Goal: Information Seeking & Learning: Compare options

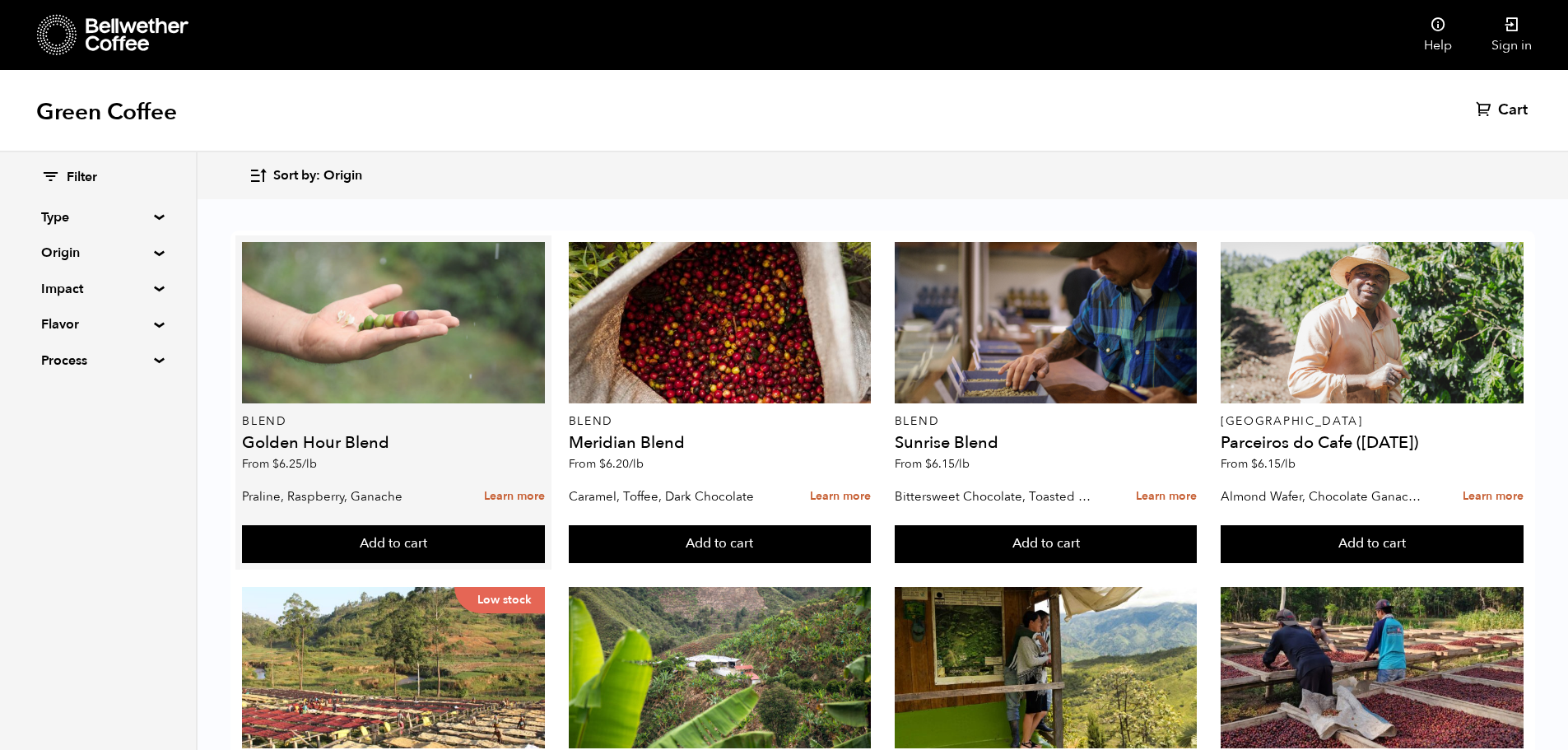
click at [385, 361] on div at bounding box center [393, 322] width 303 height 161
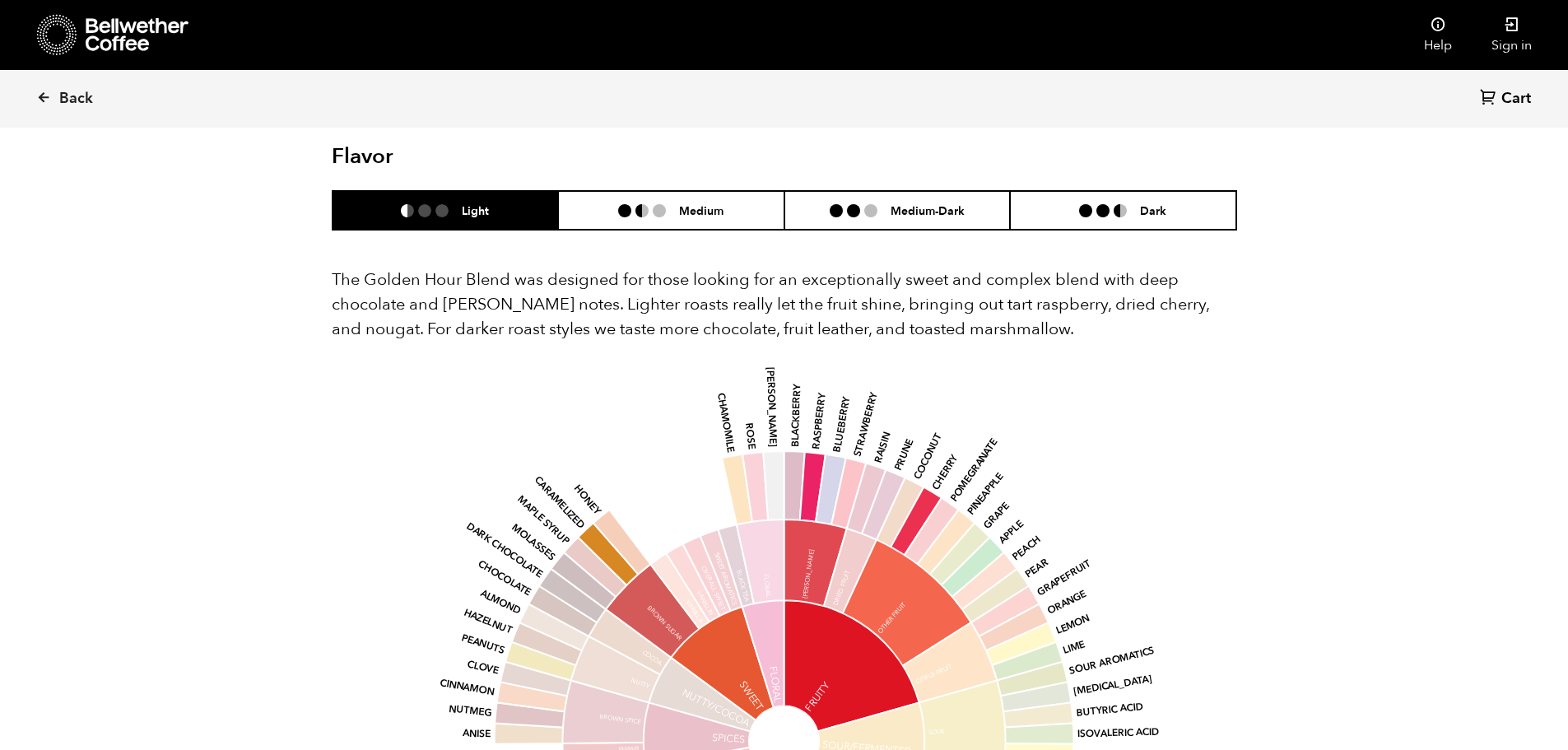
scroll to position [906, 0]
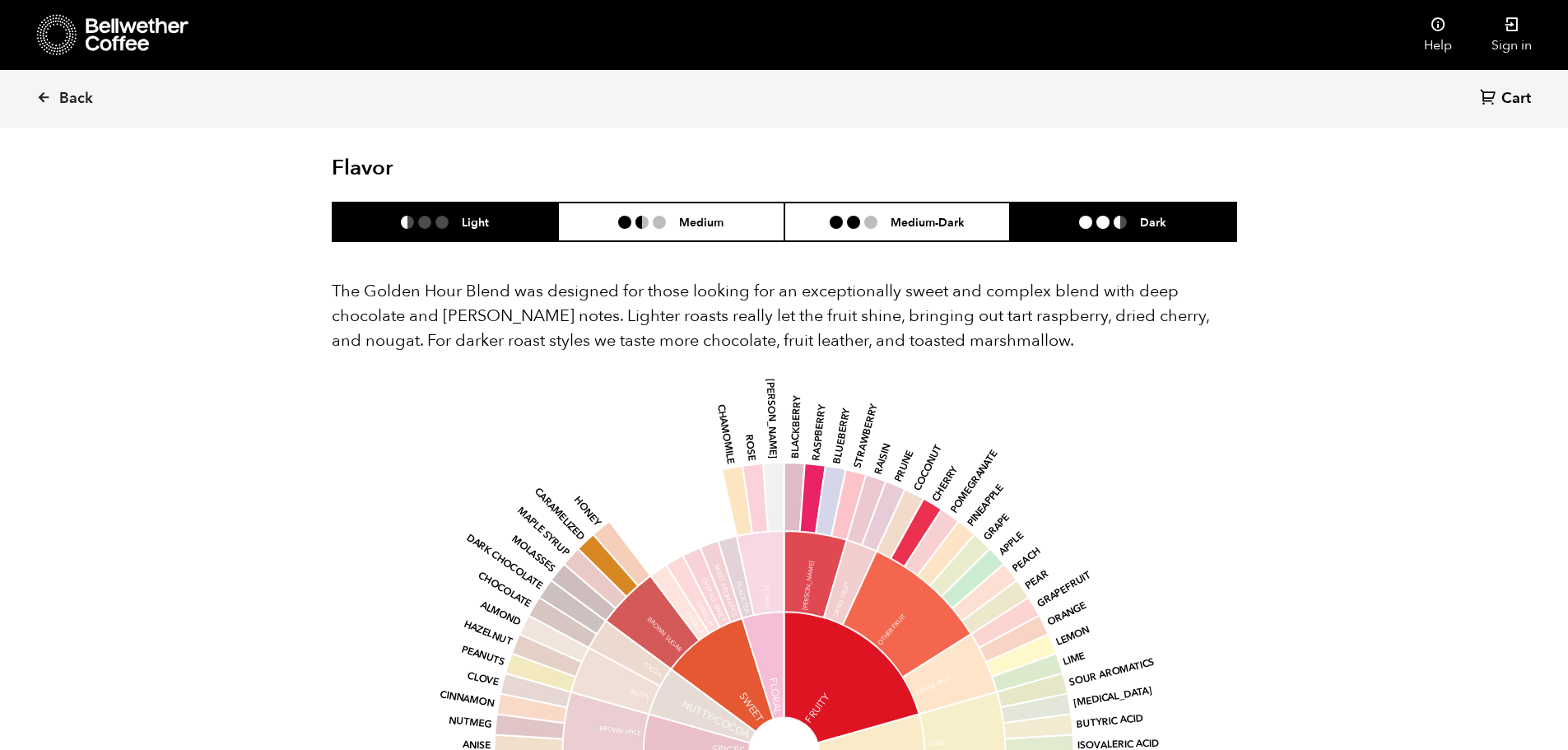
click at [1140, 217] on h6 "Dark" at bounding box center [1153, 222] width 26 height 14
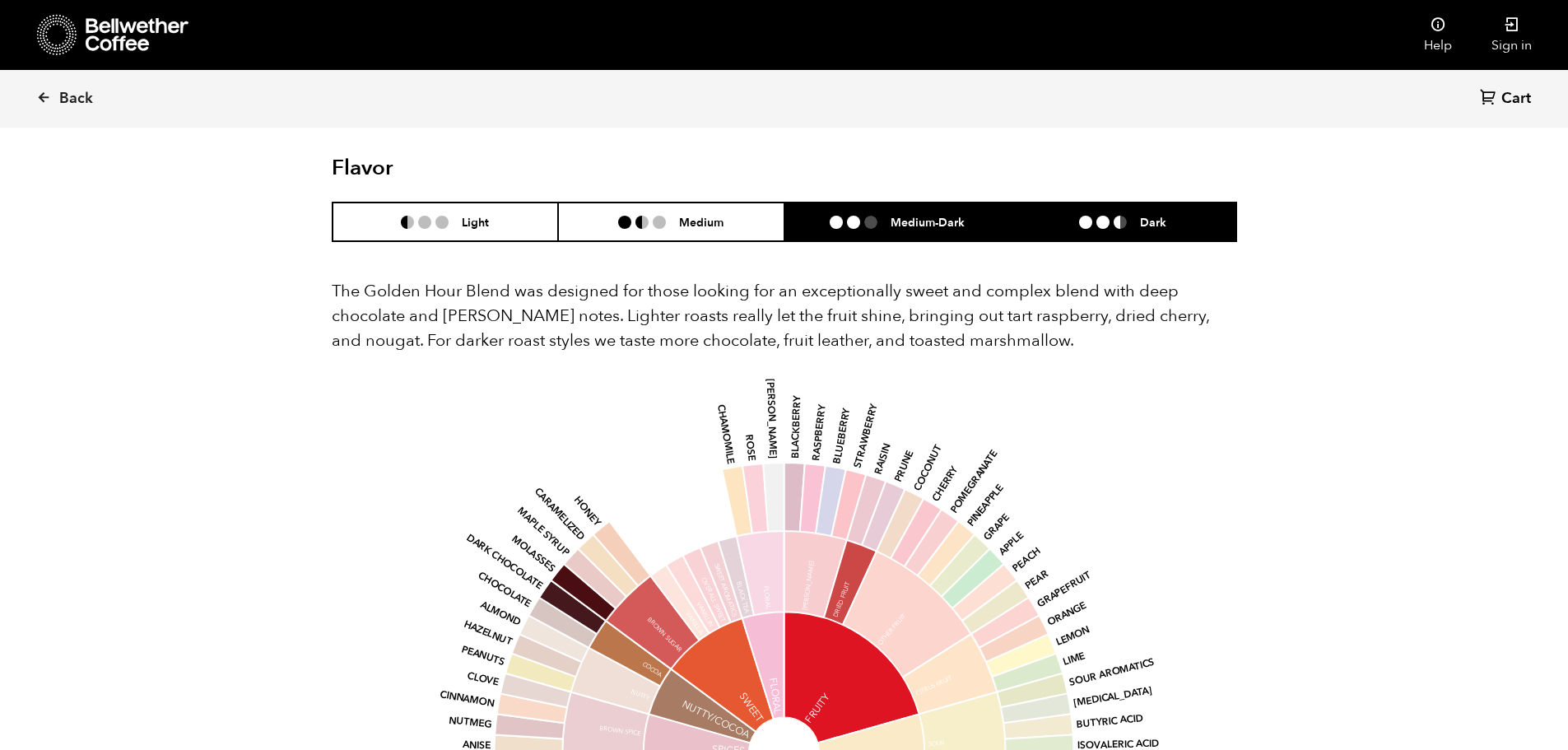
click at [951, 238] on li "Medium-Dark" at bounding box center [897, 222] width 226 height 39
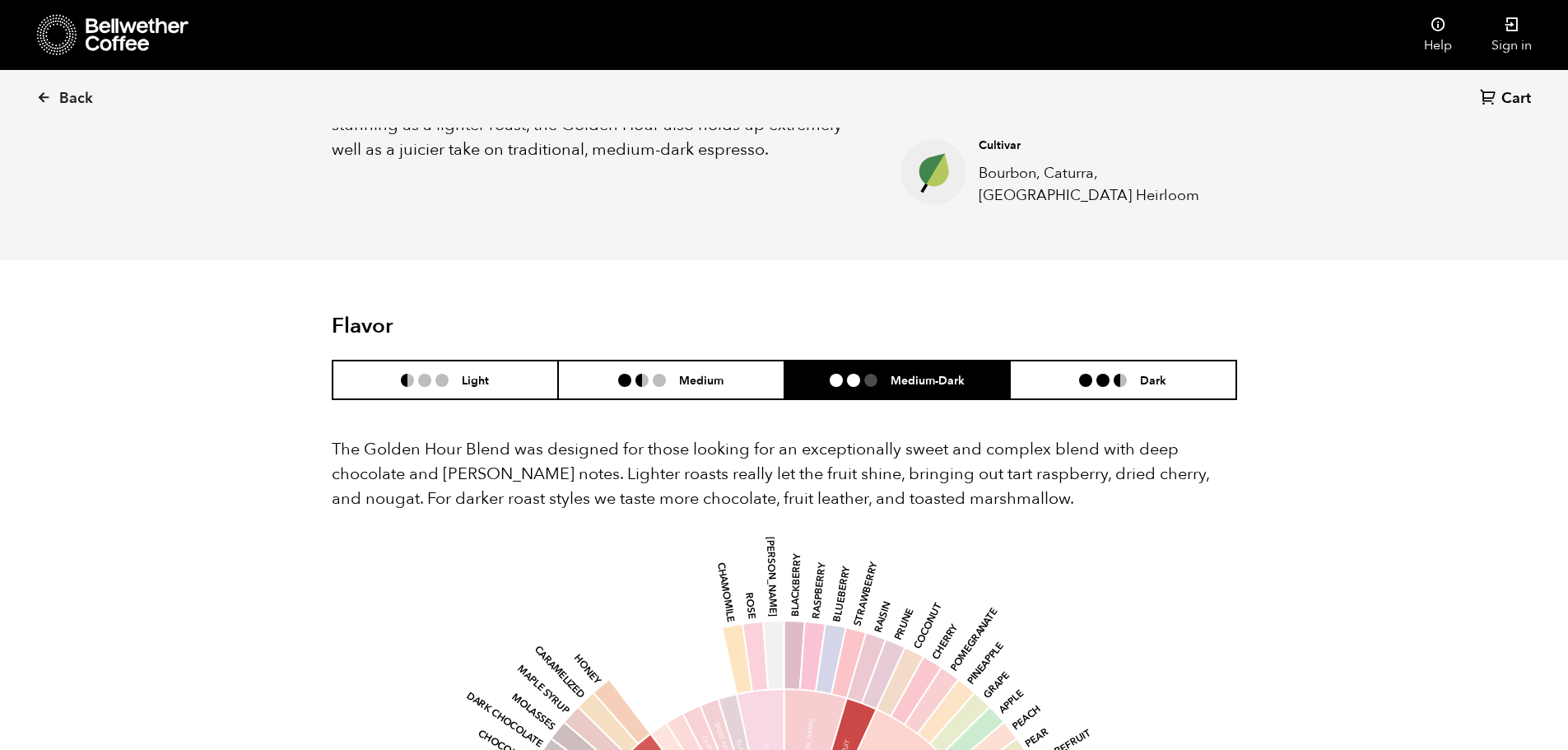
scroll to position [741, 0]
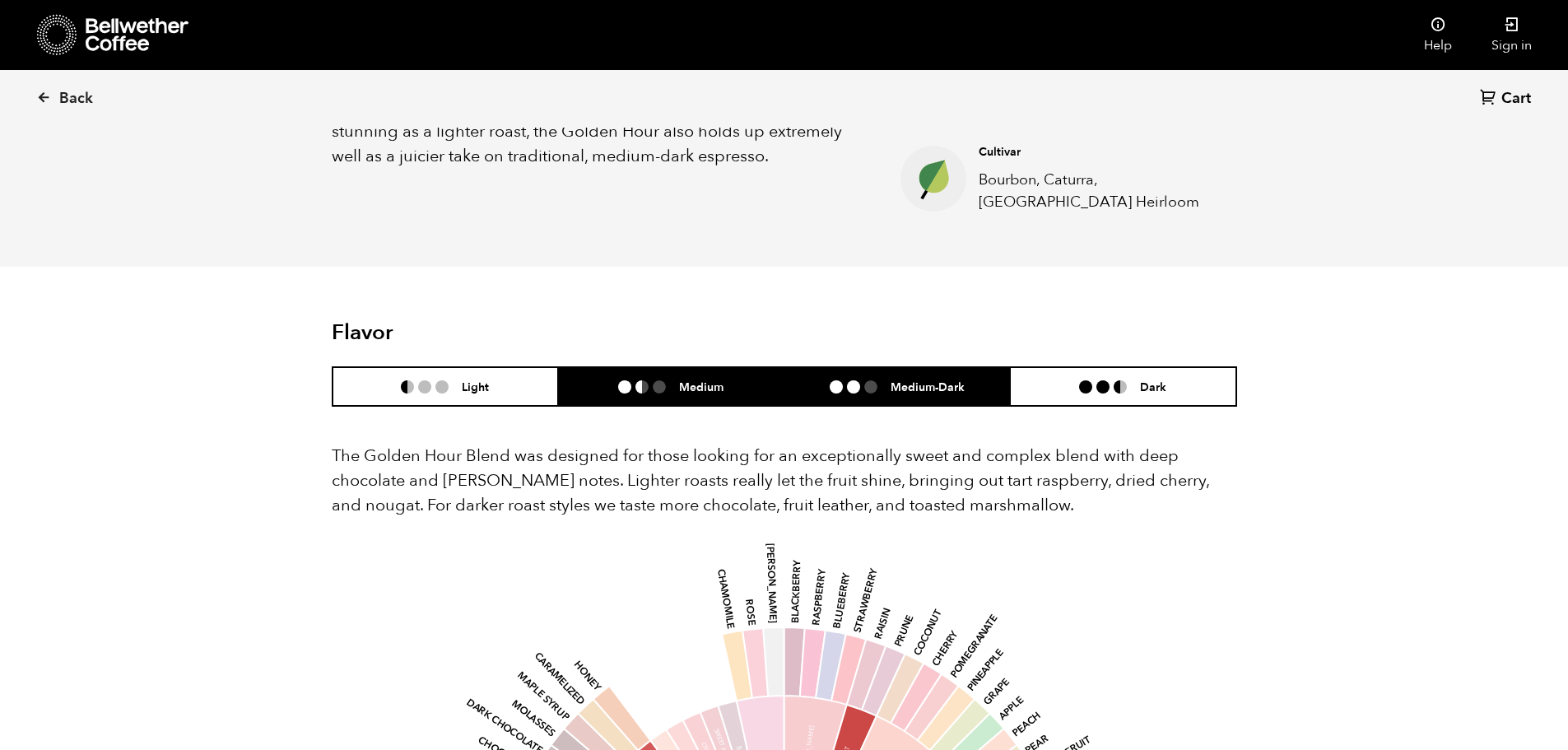
click at [731, 378] on li "Medium" at bounding box center [671, 387] width 226 height 39
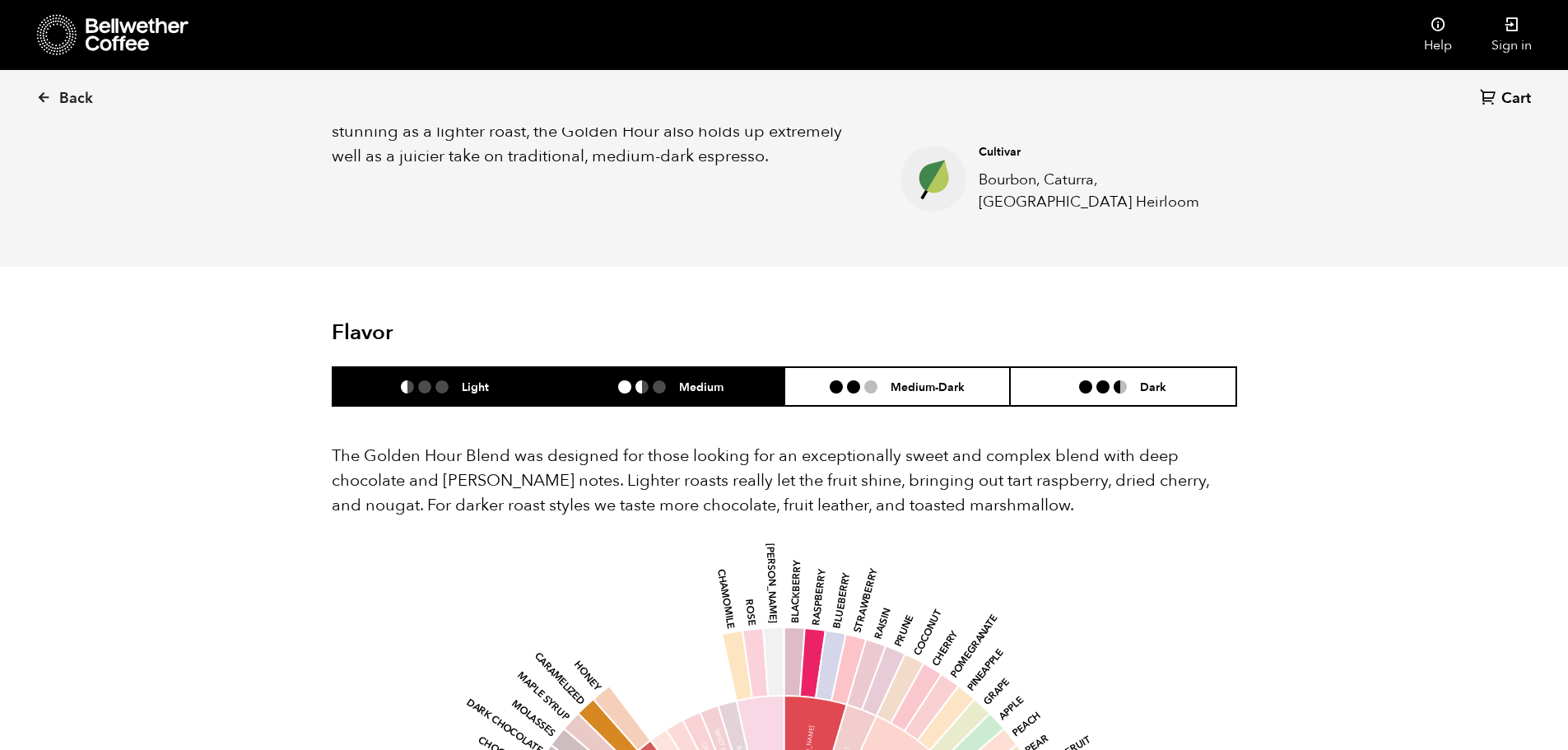
click at [438, 400] on li "Light" at bounding box center [445, 387] width 226 height 39
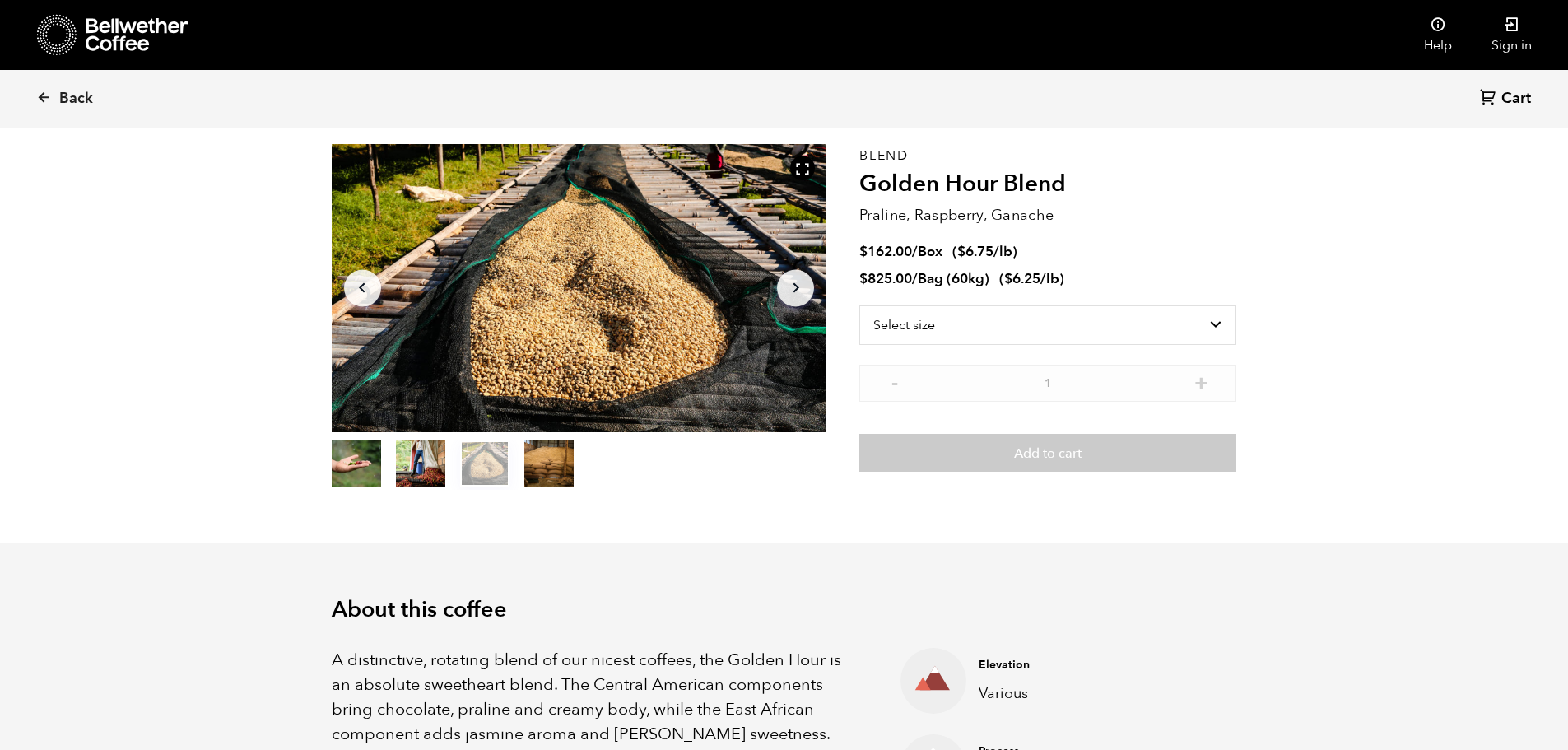
scroll to position [0, 0]
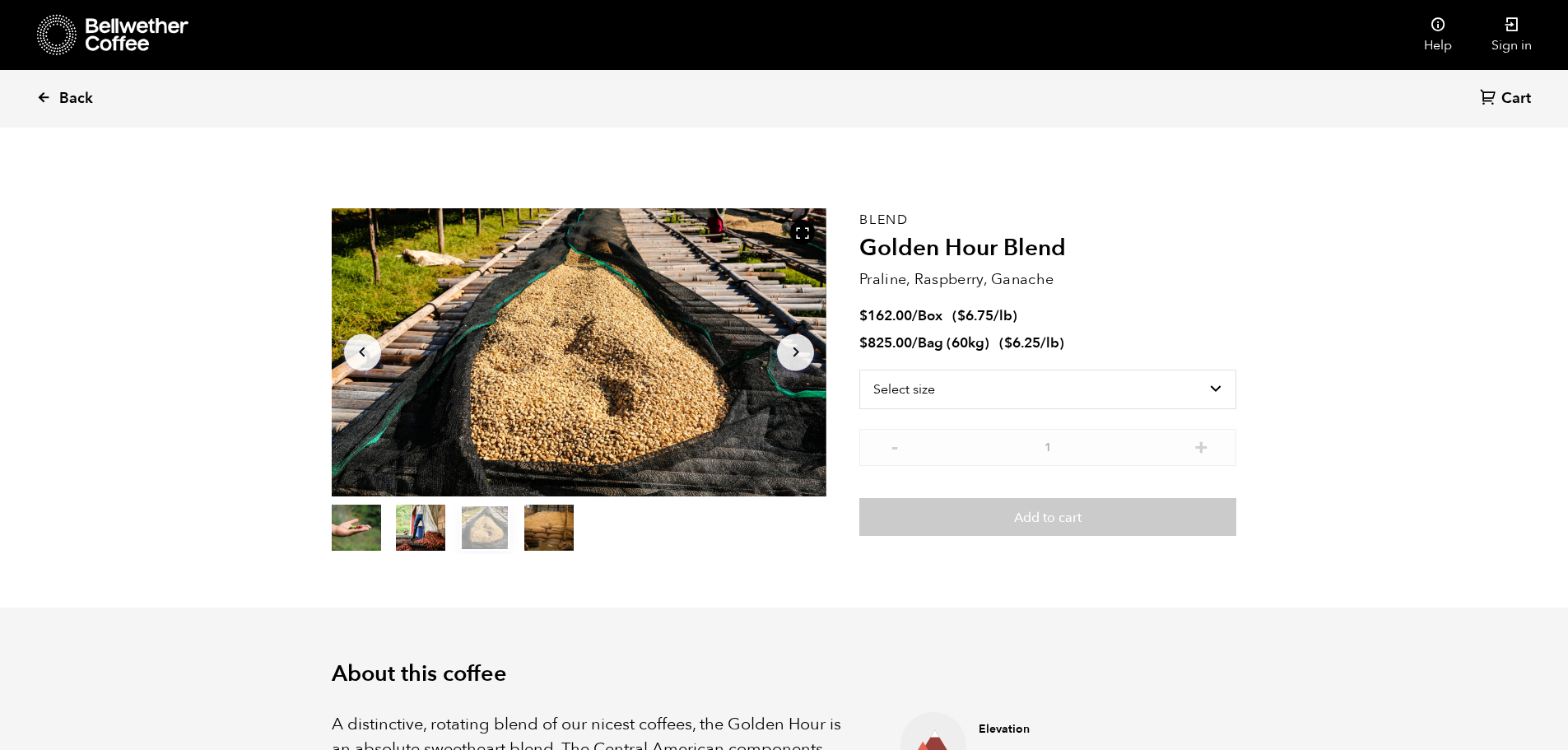
click at [76, 111] on link "Back" at bounding box center [88, 99] width 102 height 56
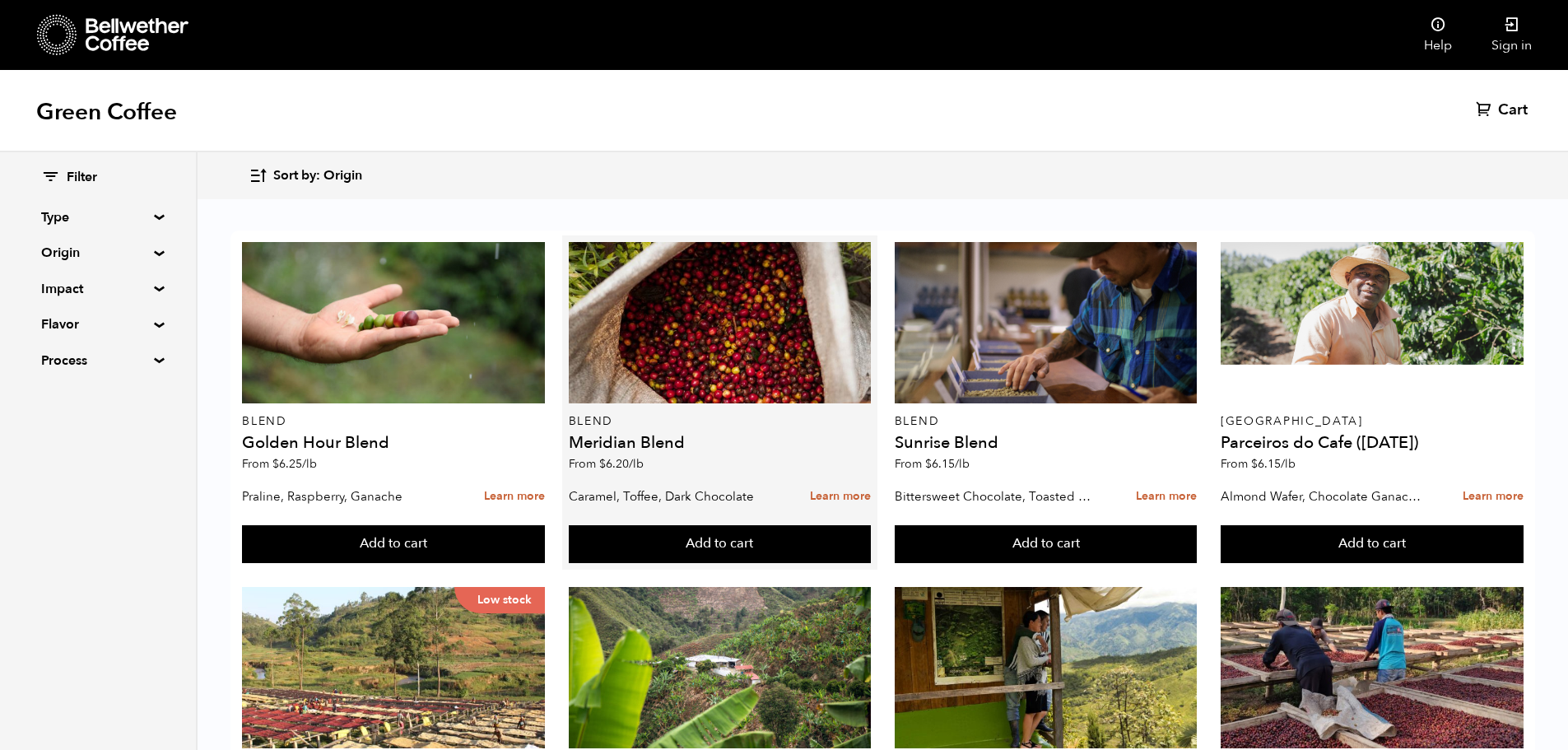
click at [652, 438] on h4 "Meridian Blend" at bounding box center [720, 443] width 303 height 17
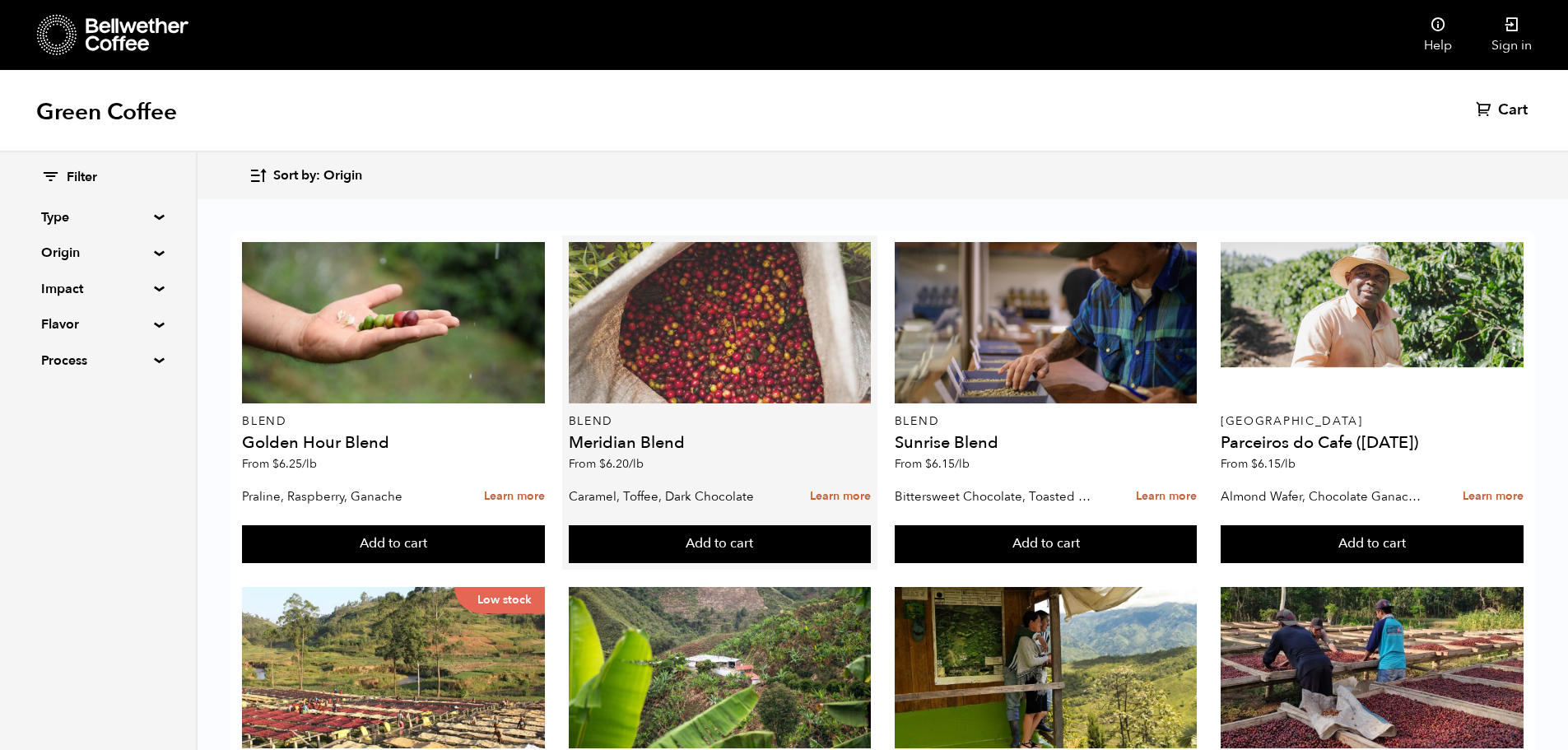
click at [698, 370] on div at bounding box center [720, 322] width 303 height 161
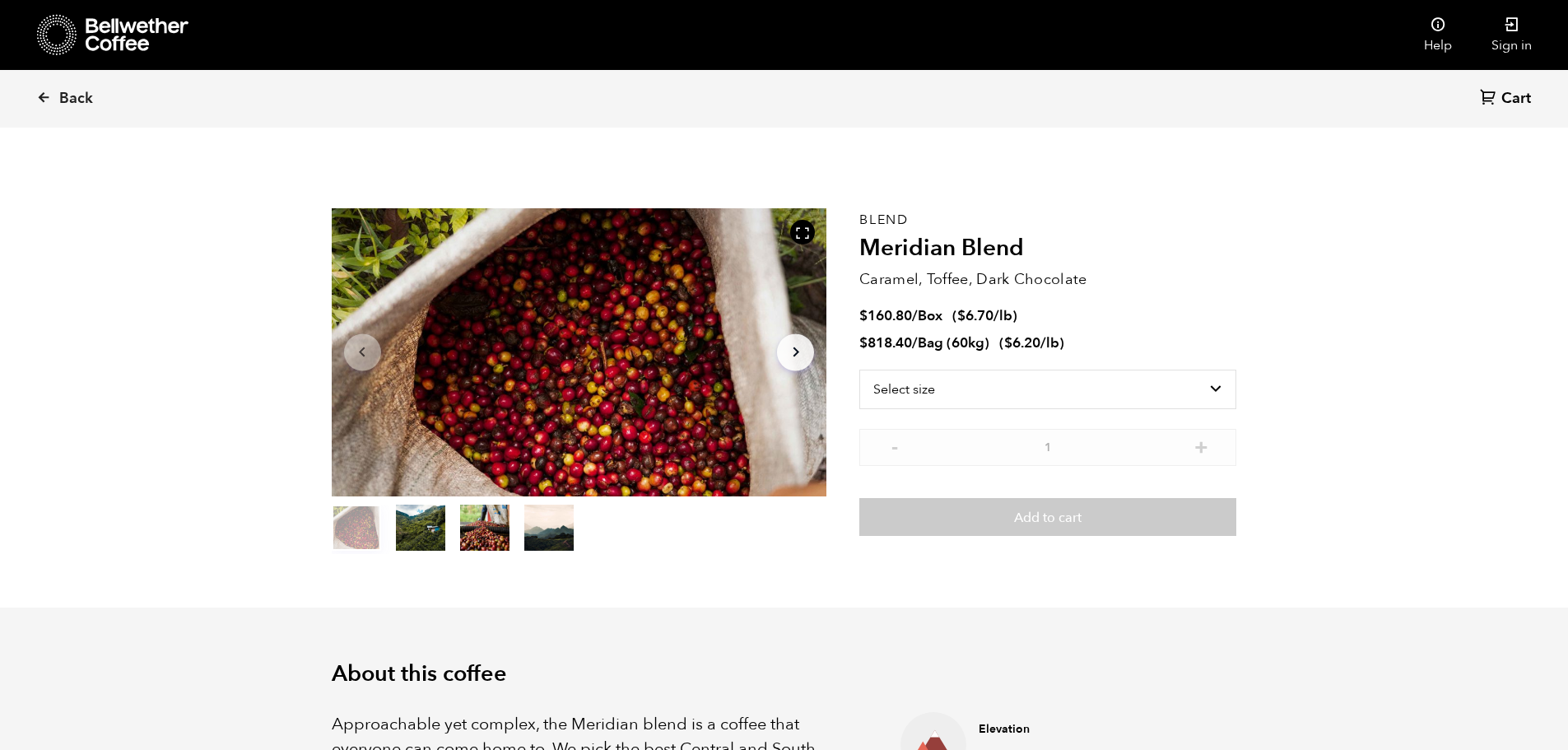
scroll to position [716, 877]
click at [1208, 386] on select "Select size Bag (60kg) (132 lbs) Box (24 lbs)" at bounding box center [1048, 389] width 377 height 39
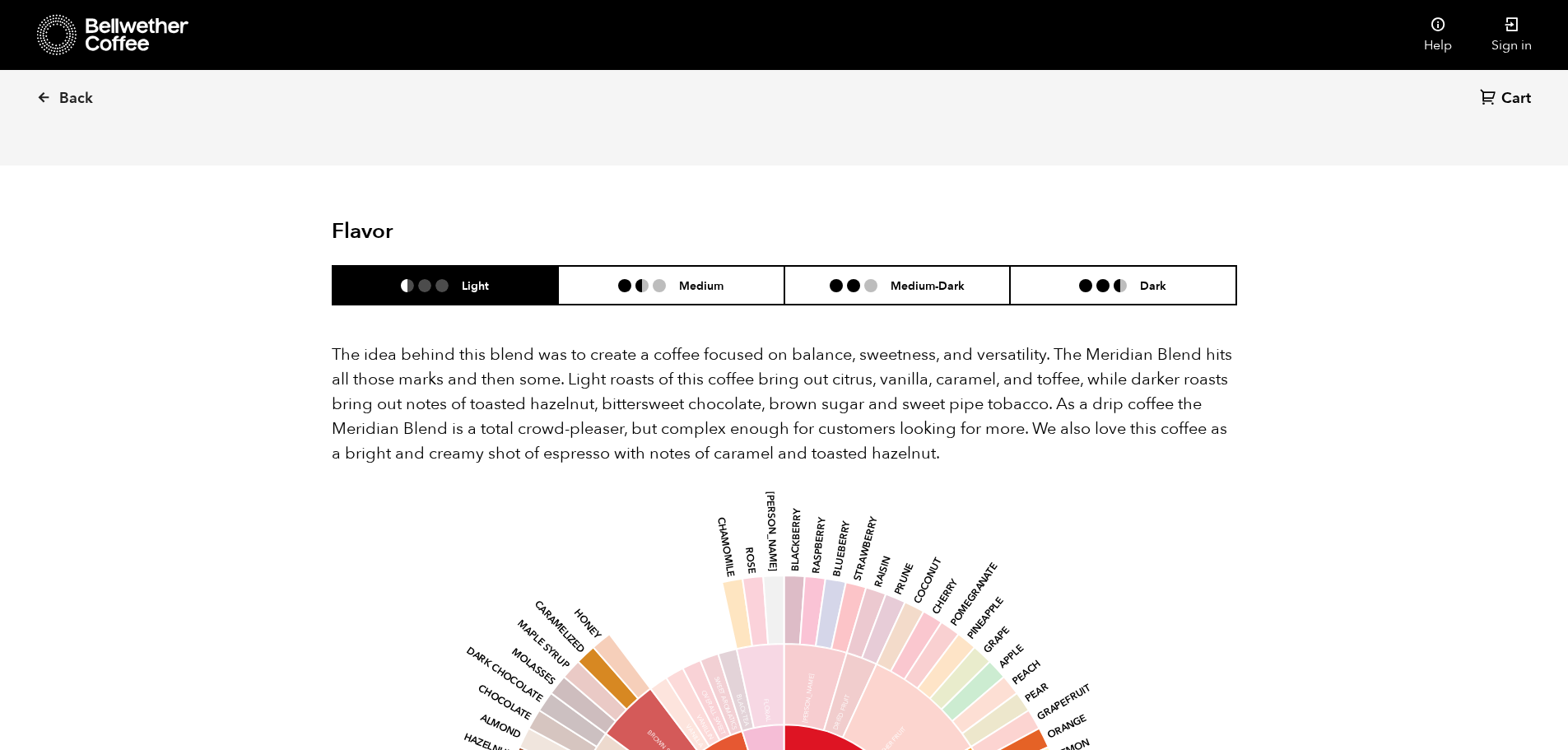
scroll to position [824, 0]
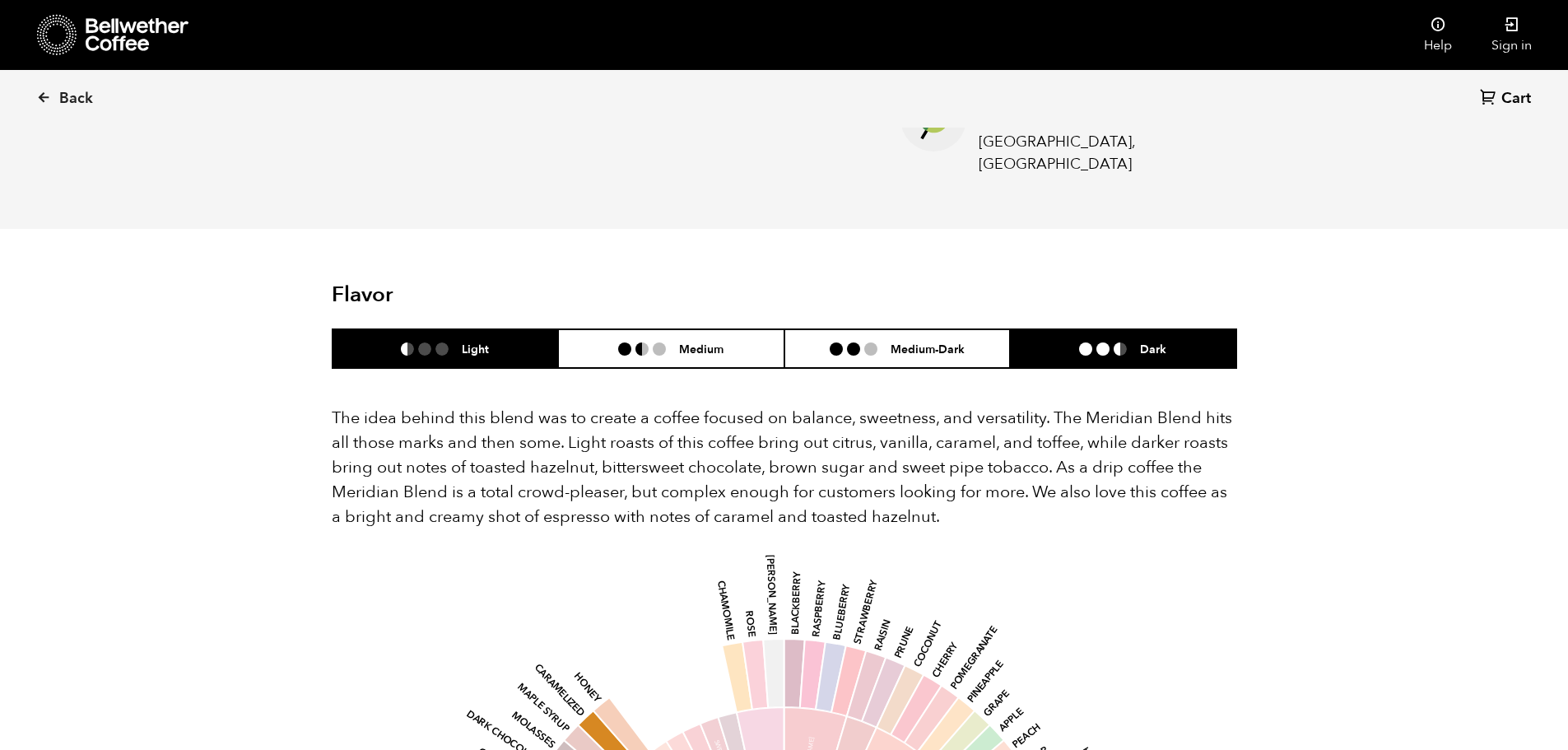
click at [1115, 342] on div "Dark" at bounding box center [1123, 348] width 88 height 14
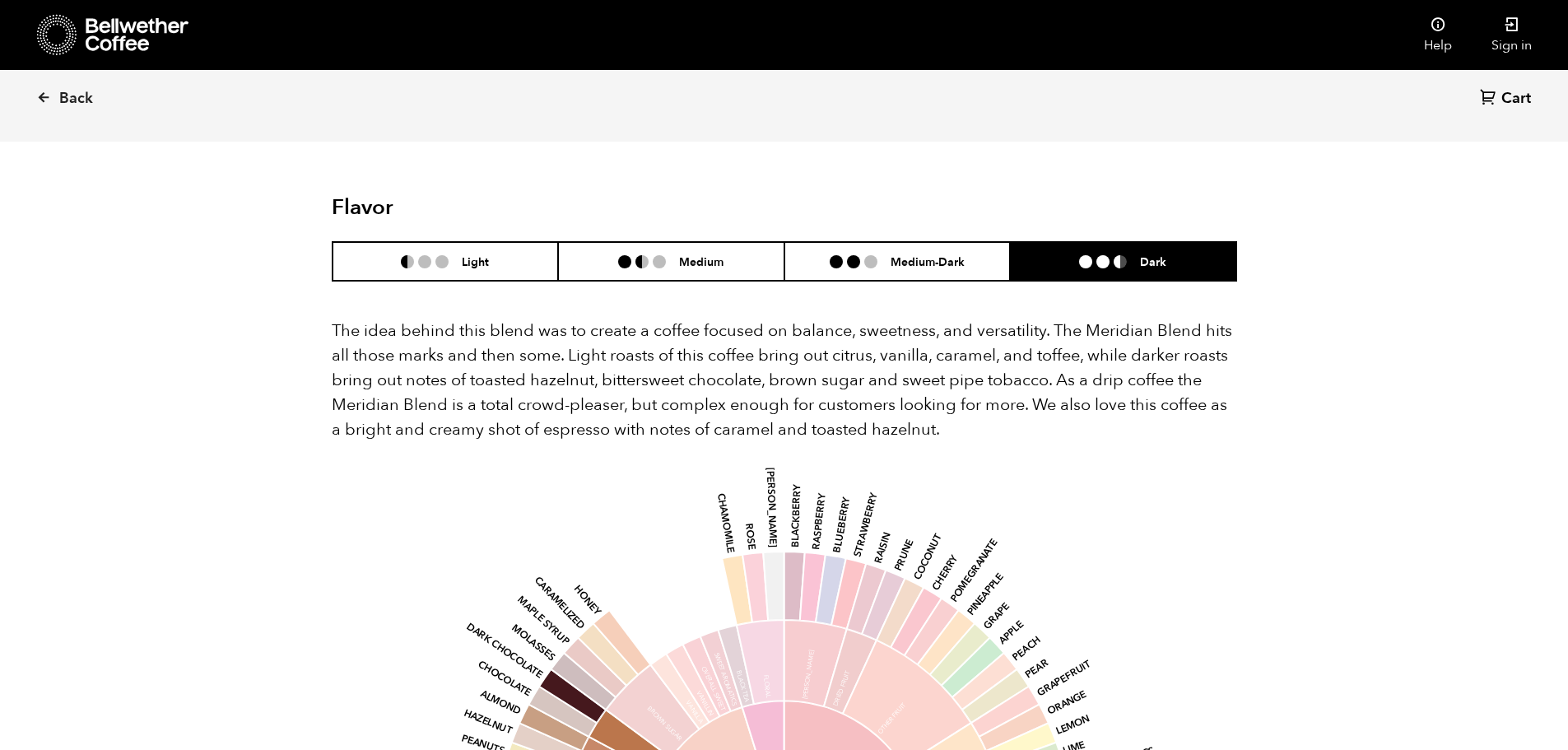
scroll to position [741, 0]
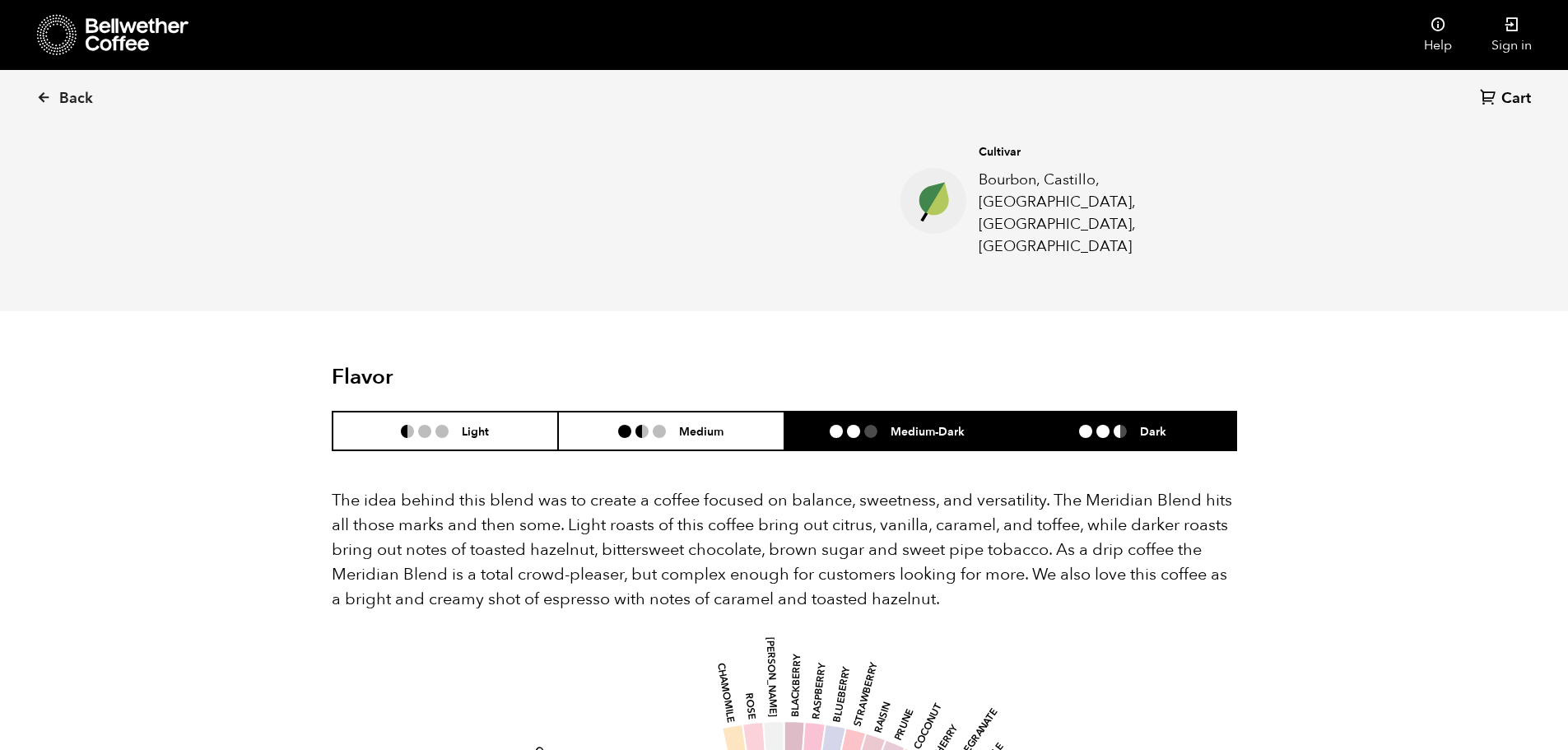
click at [973, 412] on li "Medium-Dark" at bounding box center [897, 431] width 226 height 39
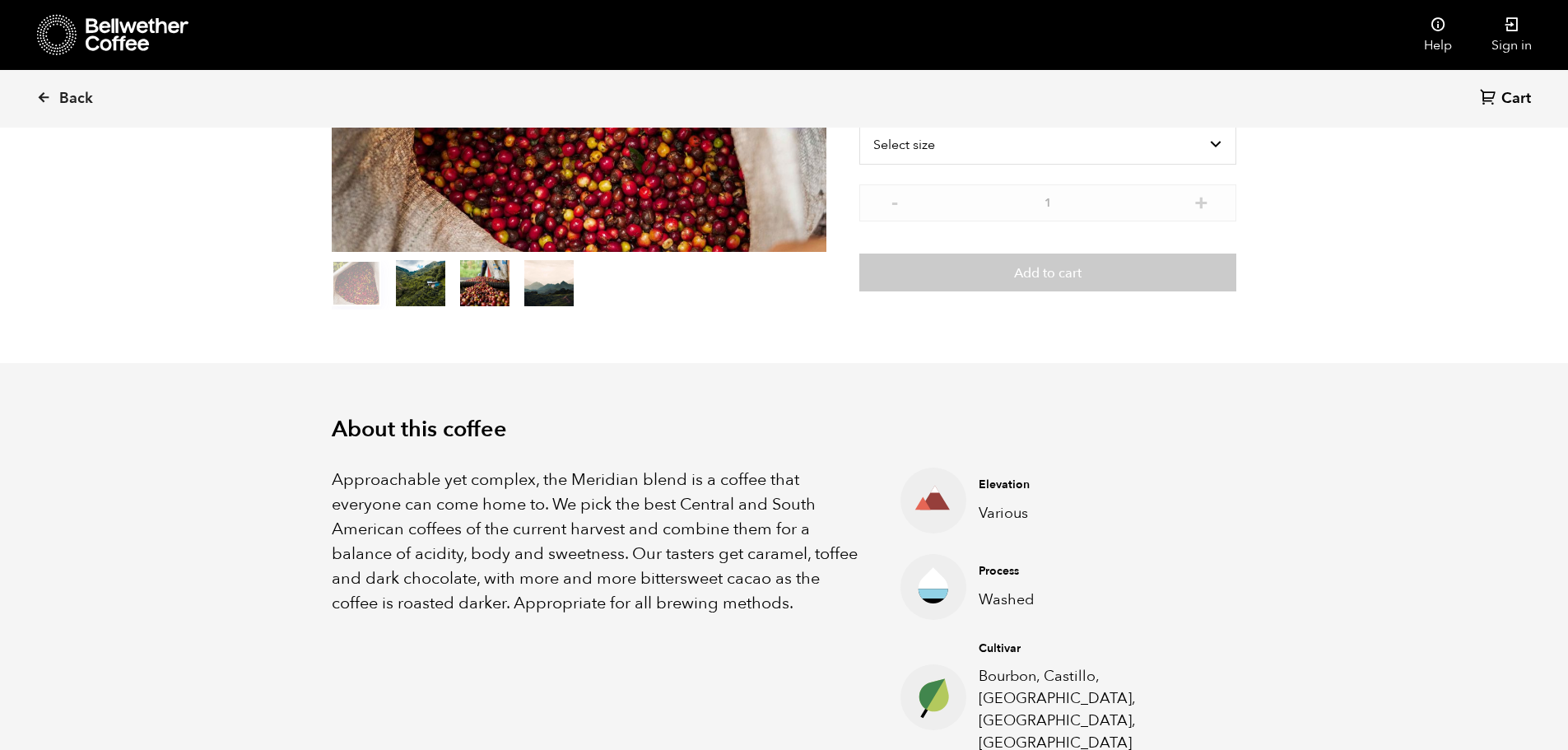
scroll to position [0, 0]
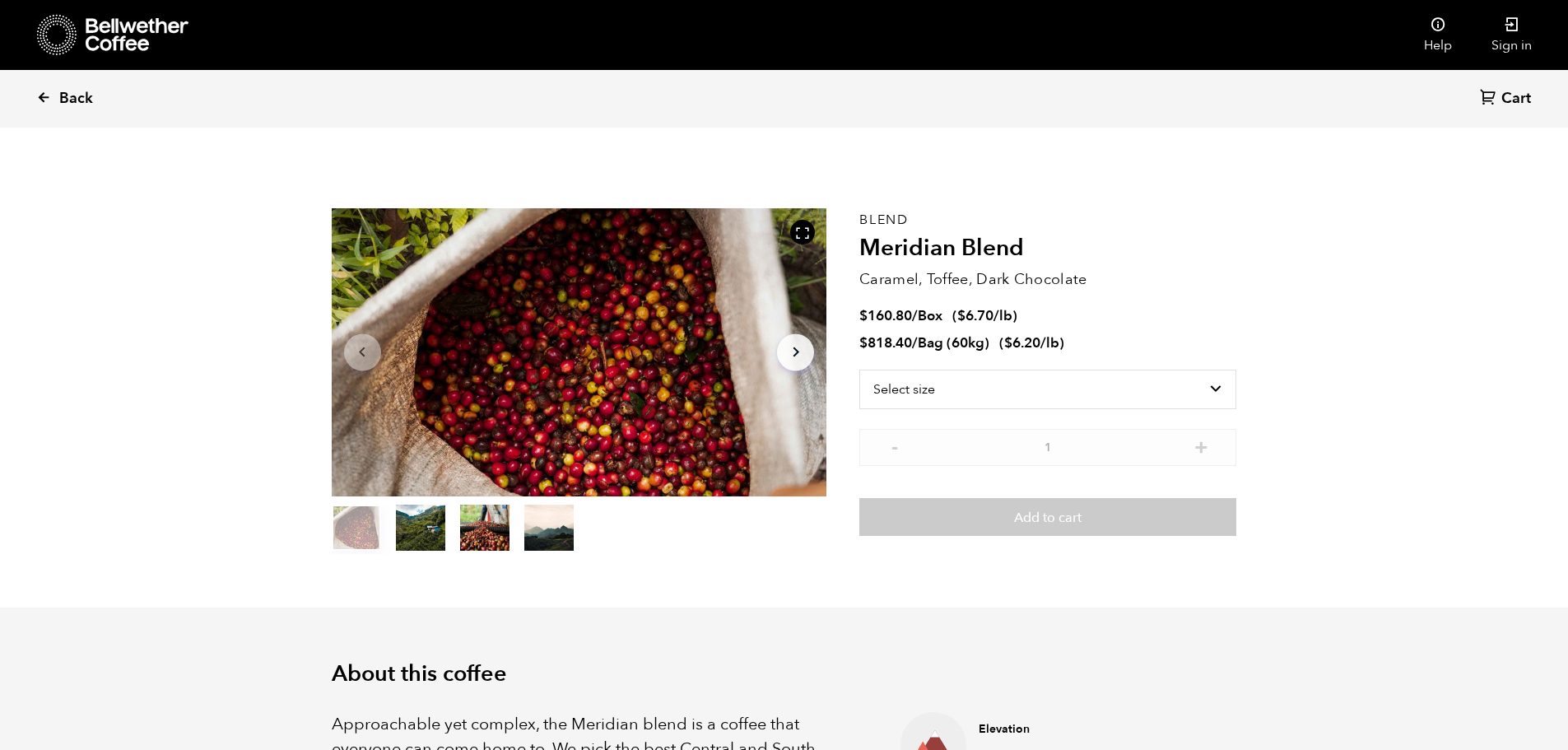
click at [49, 100] on icon at bounding box center [44, 97] width 15 height 15
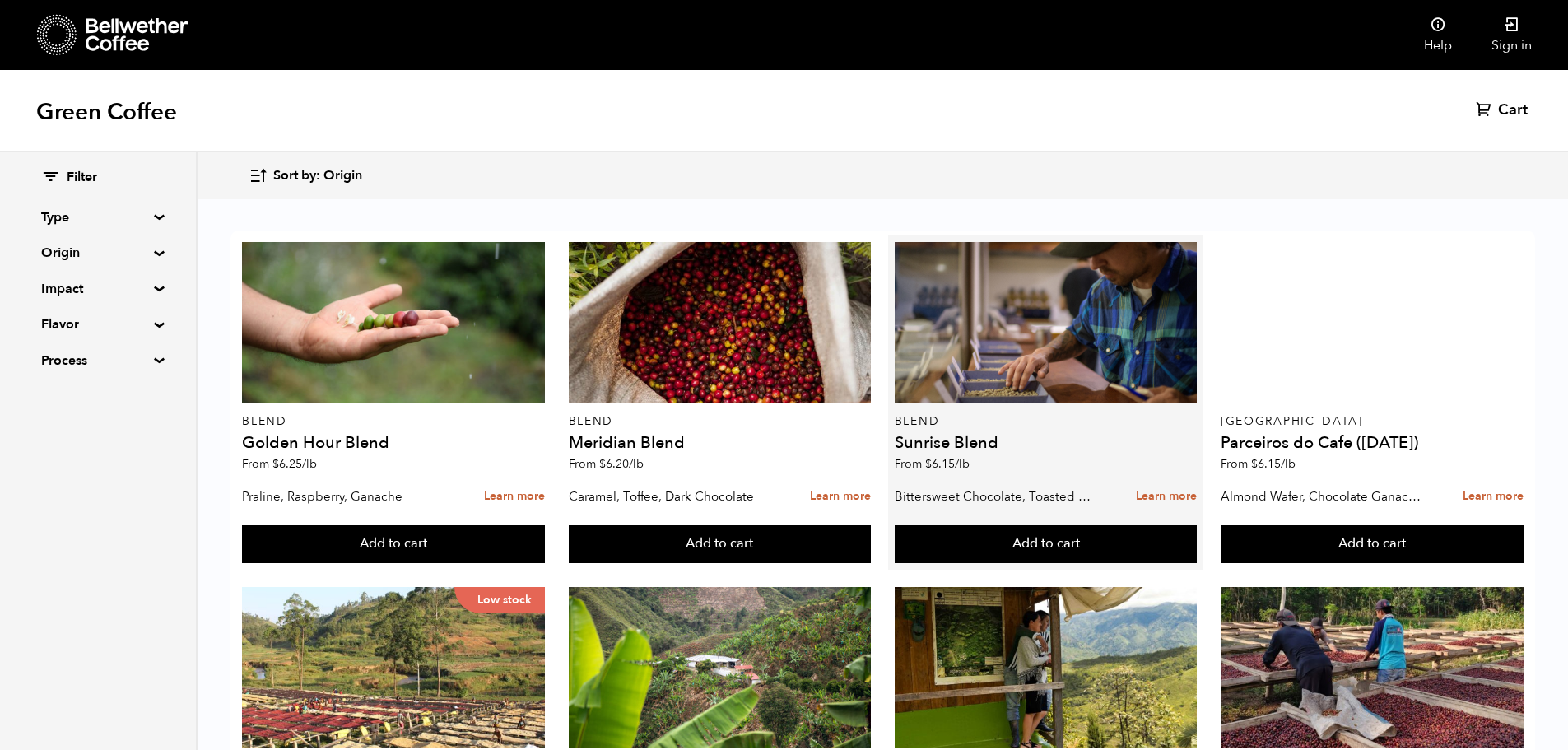
scroll to position [165, 0]
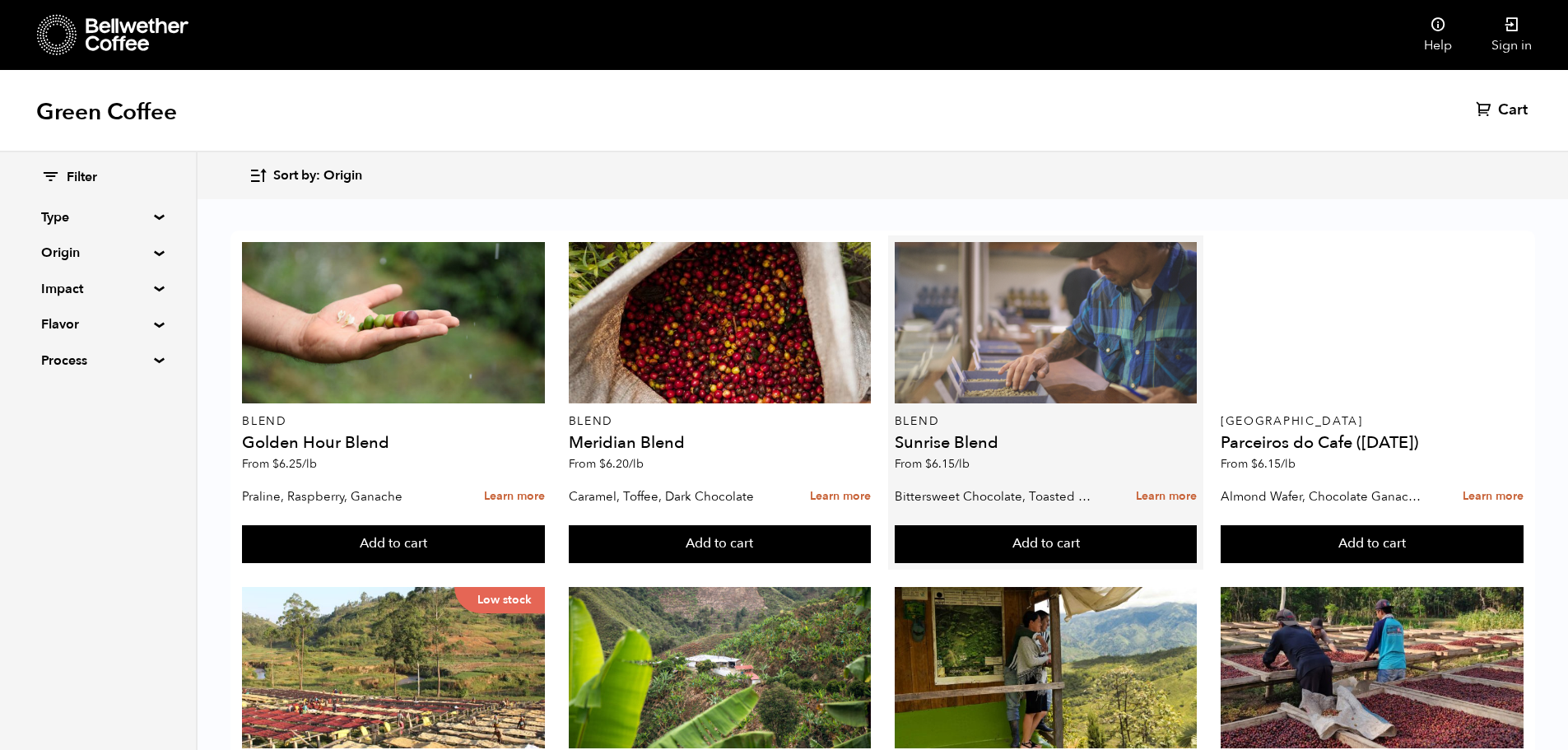
click at [1053, 242] on div at bounding box center [1046, 322] width 303 height 161
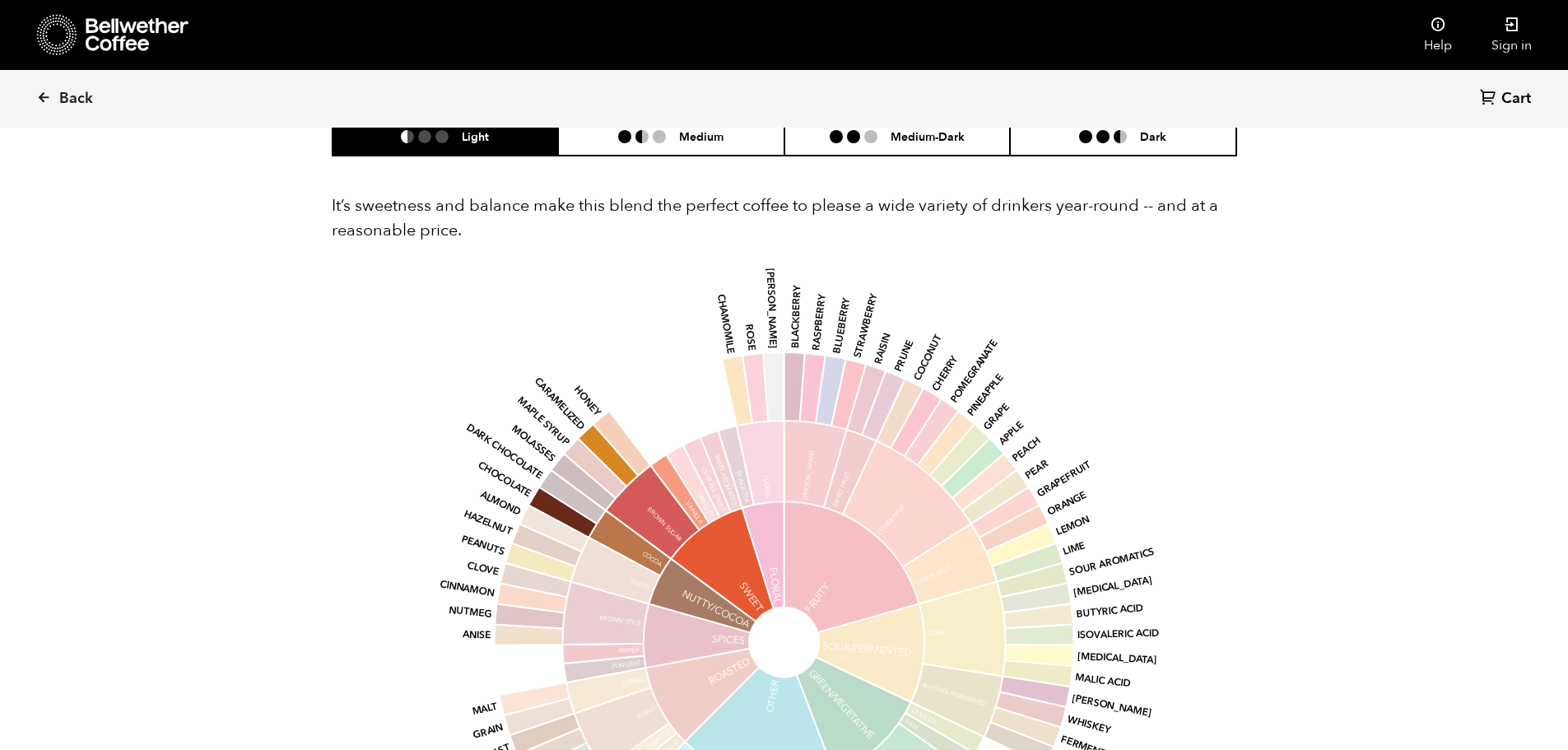
scroll to position [988, 0]
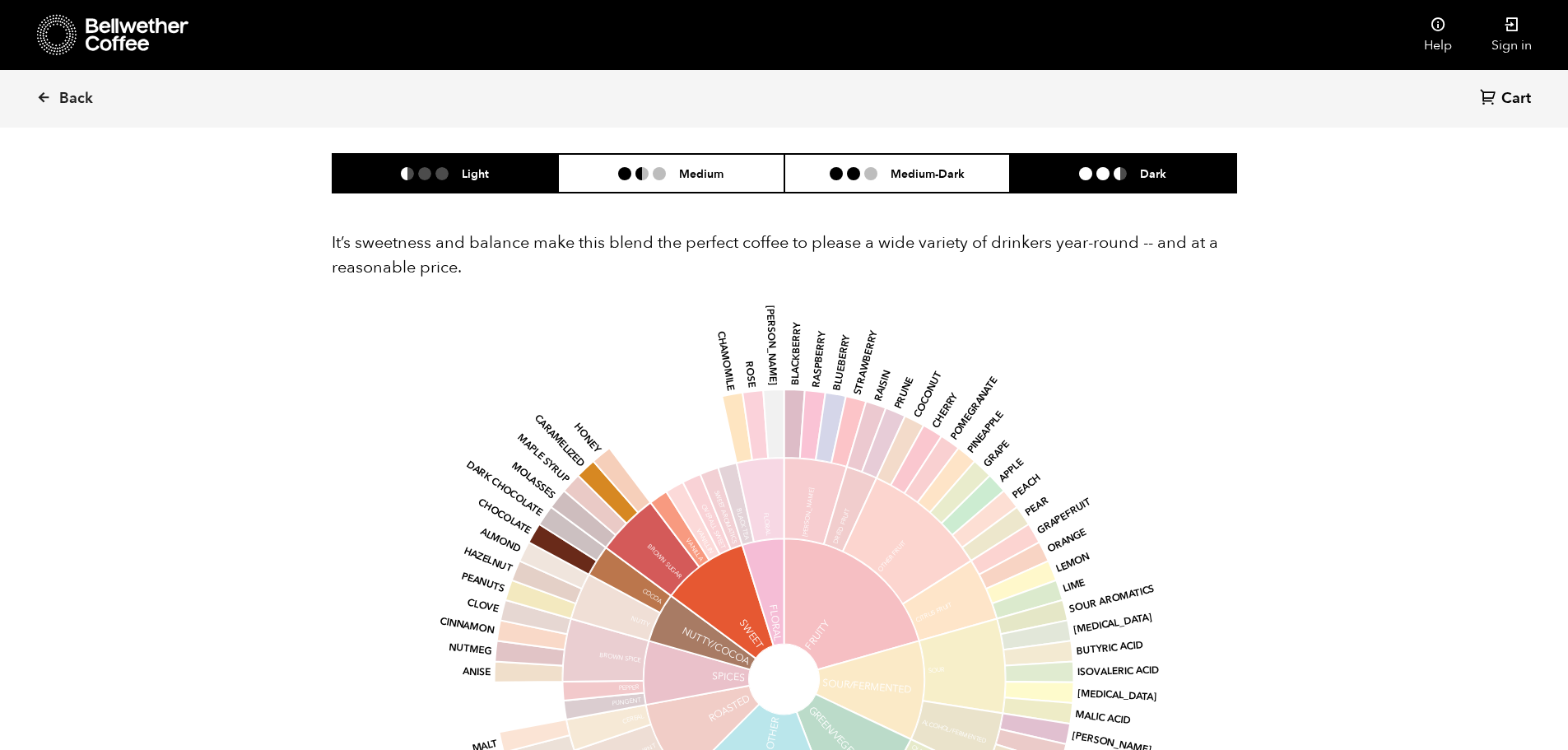
click at [1128, 185] on li "Dark" at bounding box center [1123, 173] width 226 height 39
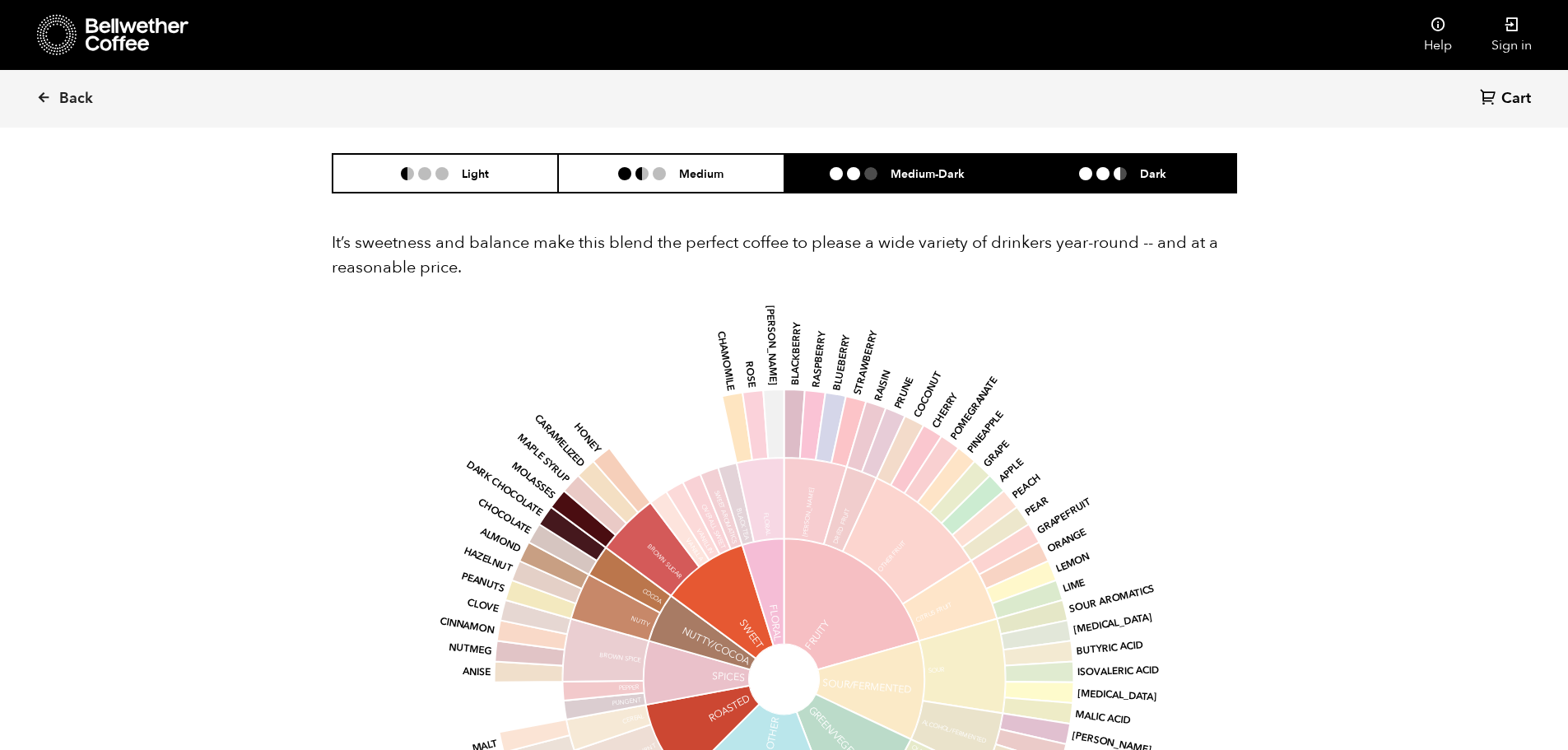
click at [923, 175] on h6 "Medium-Dark" at bounding box center [928, 172] width 75 height 14
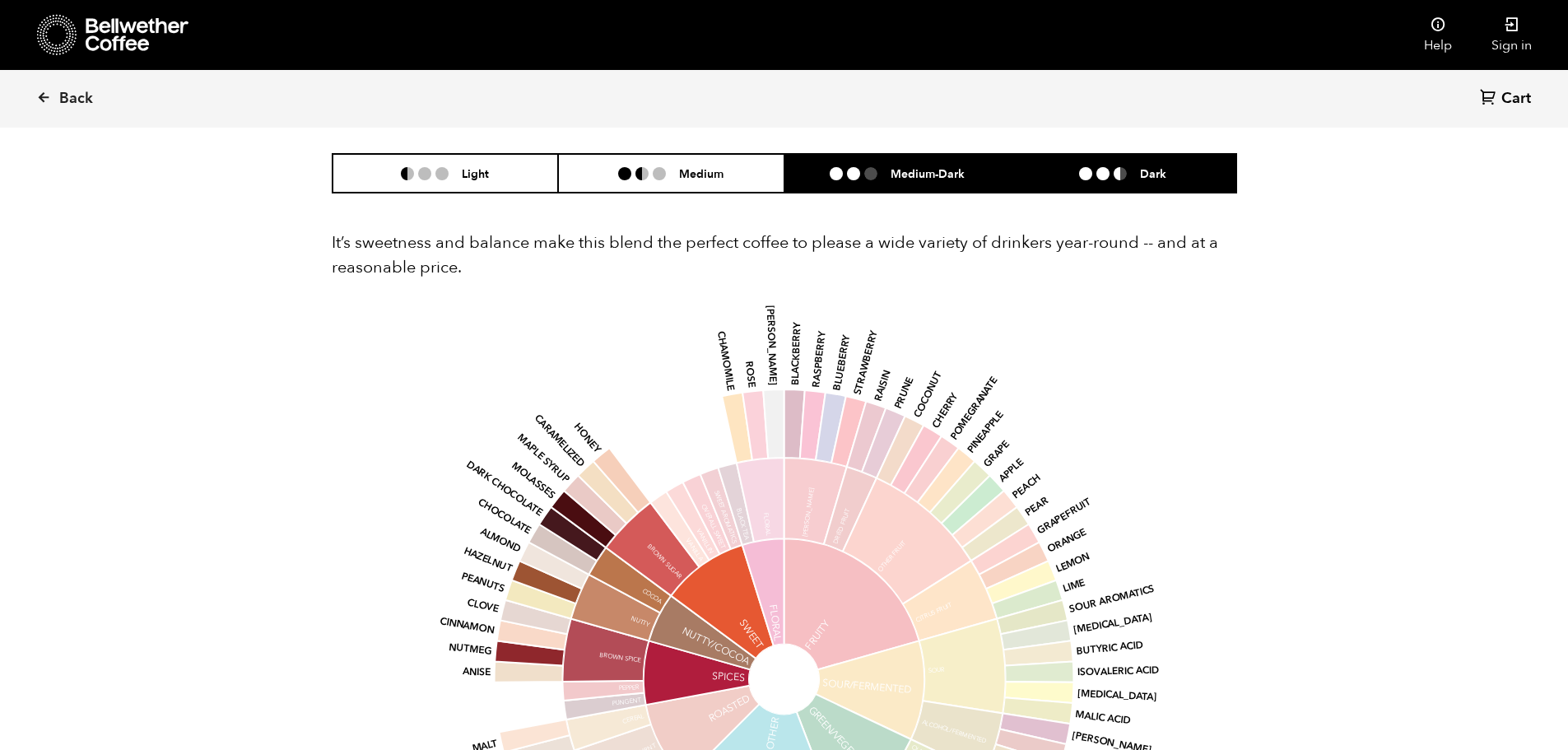
click at [1080, 173] on li at bounding box center [1085, 173] width 13 height 13
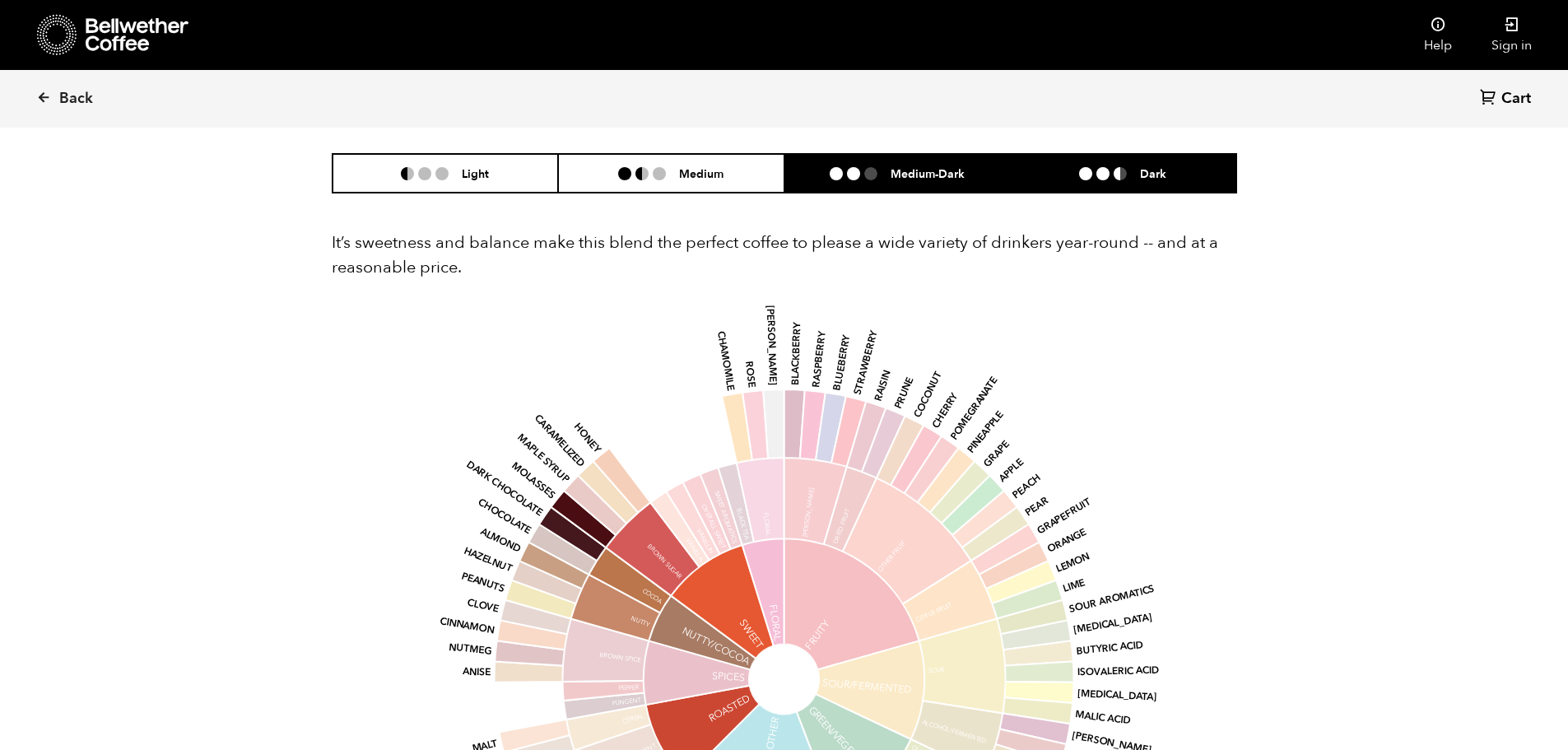
click at [878, 184] on li "Medium-Dark" at bounding box center [897, 173] width 226 height 39
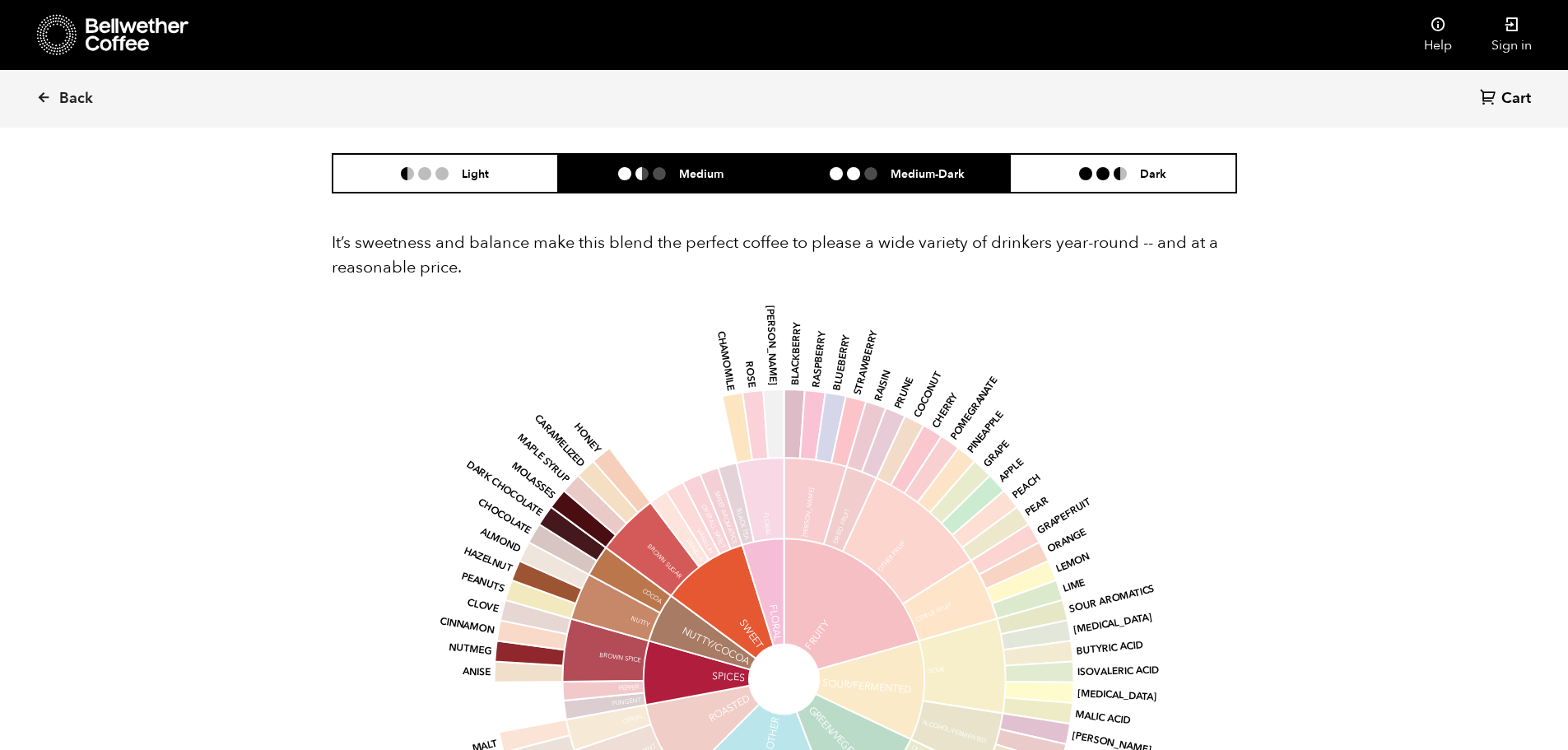
click at [696, 181] on h6 "Medium" at bounding box center [702, 172] width 45 height 14
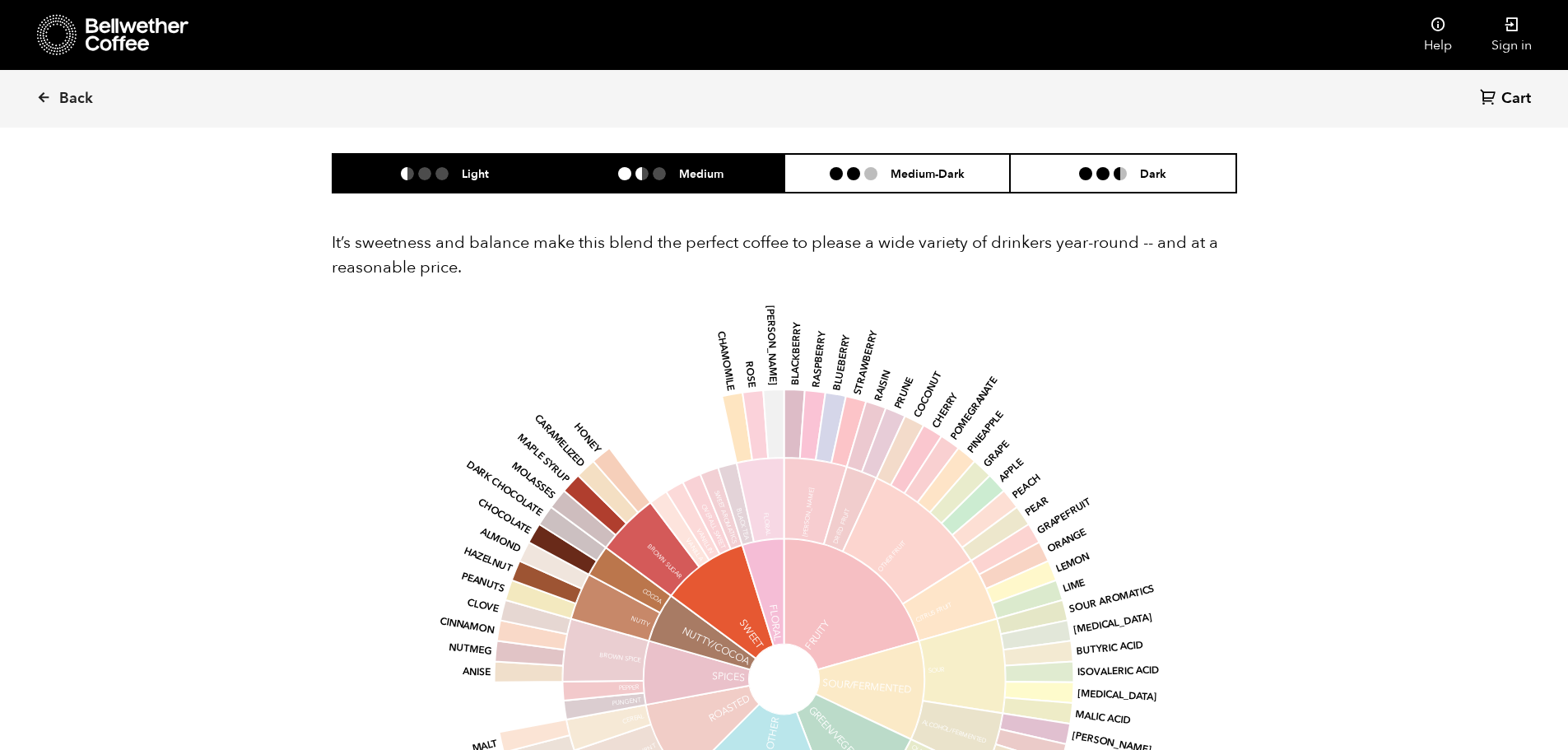
click at [501, 187] on li "Light" at bounding box center [445, 173] width 226 height 39
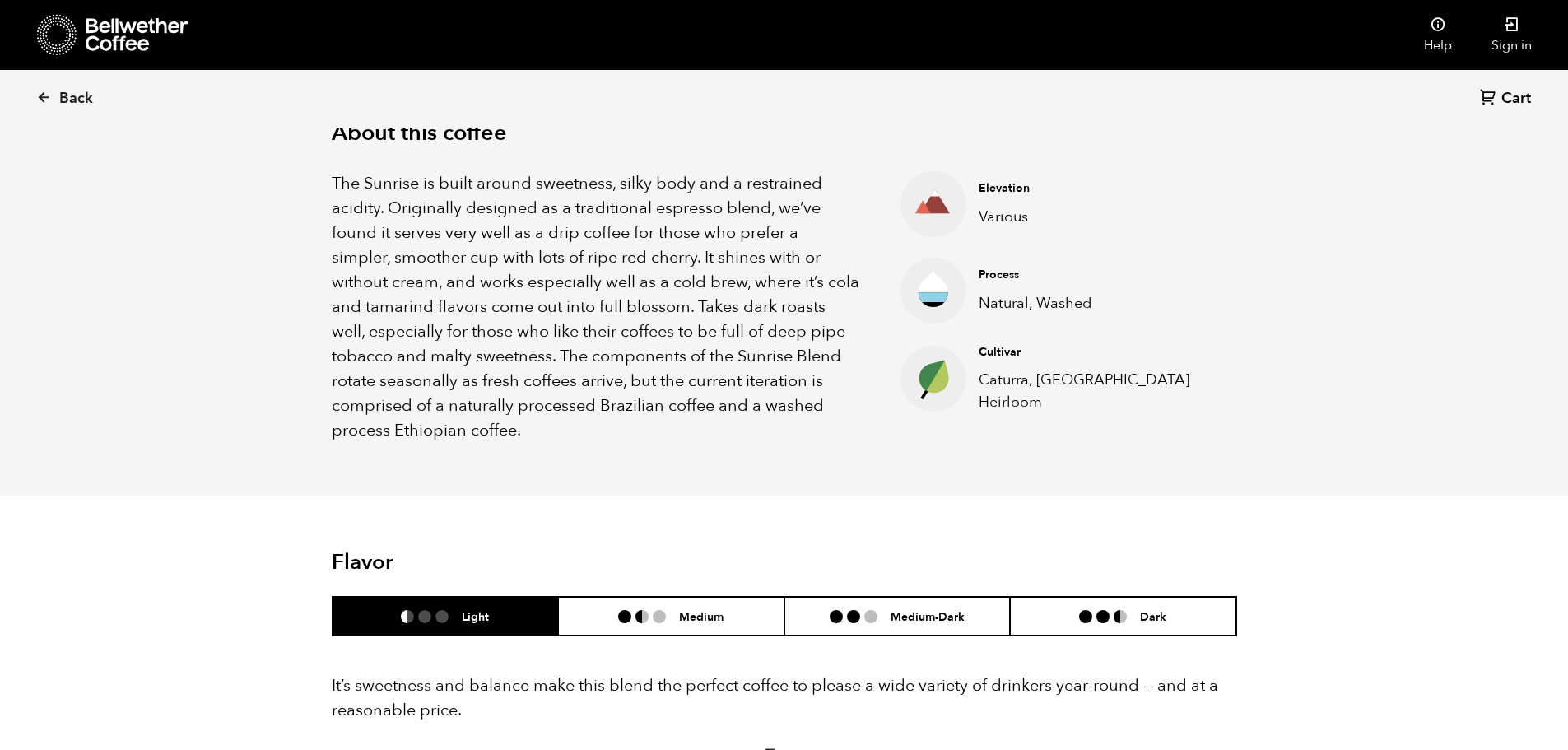
scroll to position [412, 0]
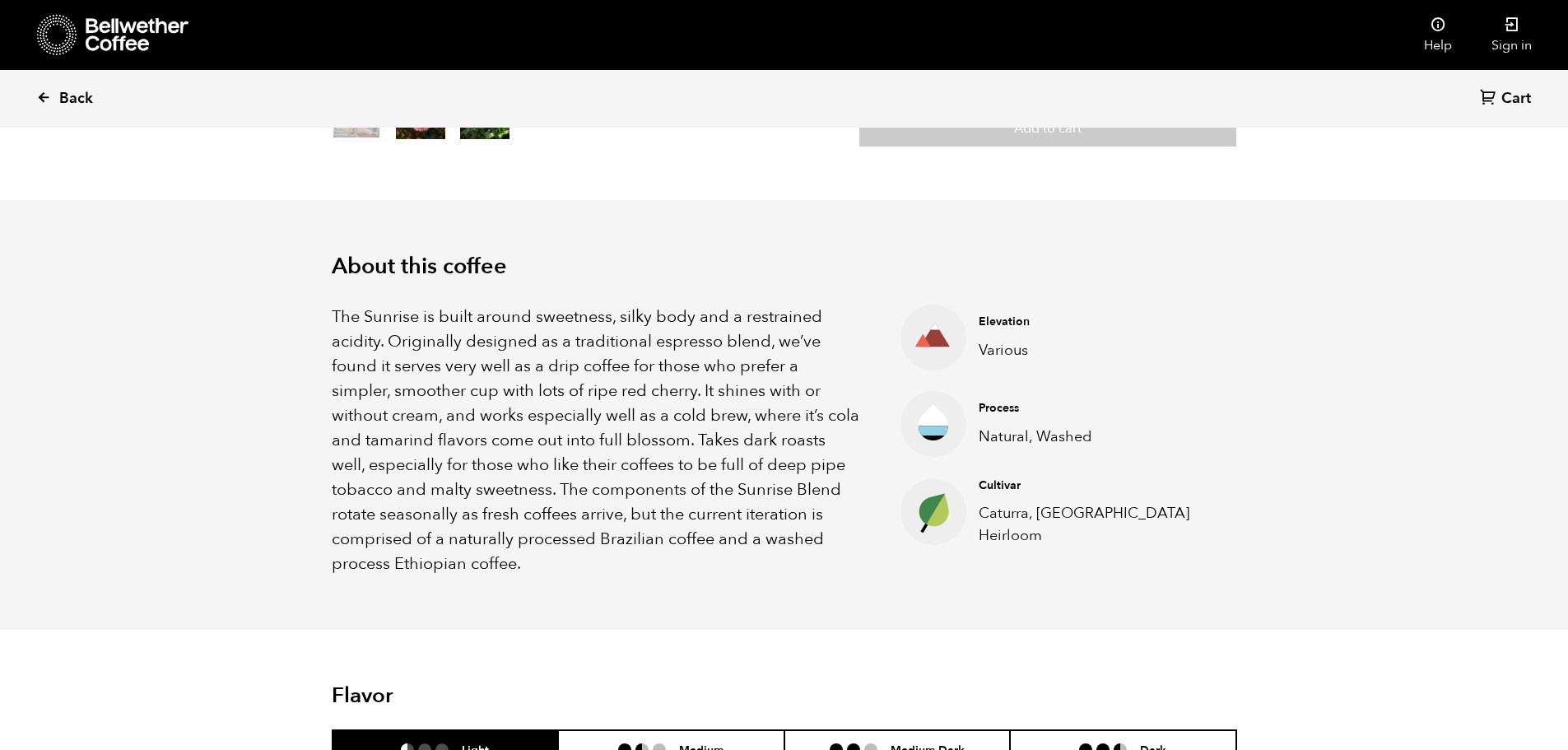
click at [67, 108] on span "Back" at bounding box center [76, 98] width 34 height 20
